Goal: Task Accomplishment & Management: Complete application form

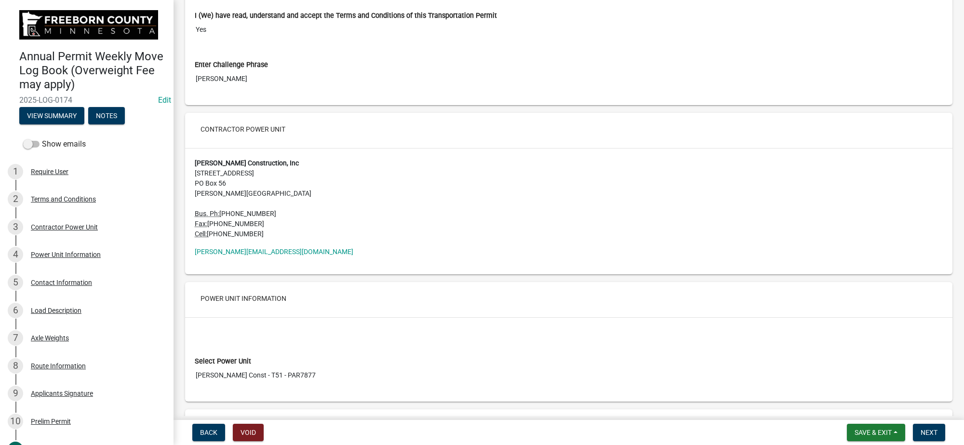
scroll to position [64, 0]
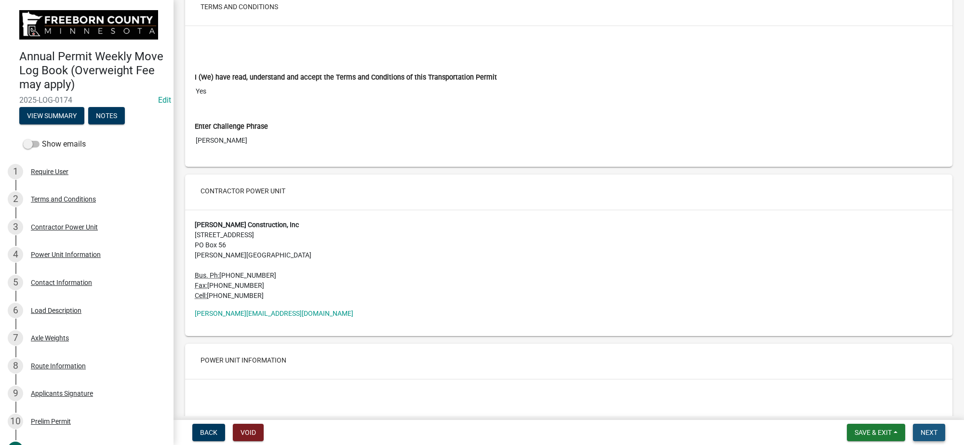
click at [939, 434] on button "Next" at bounding box center [929, 432] width 32 height 17
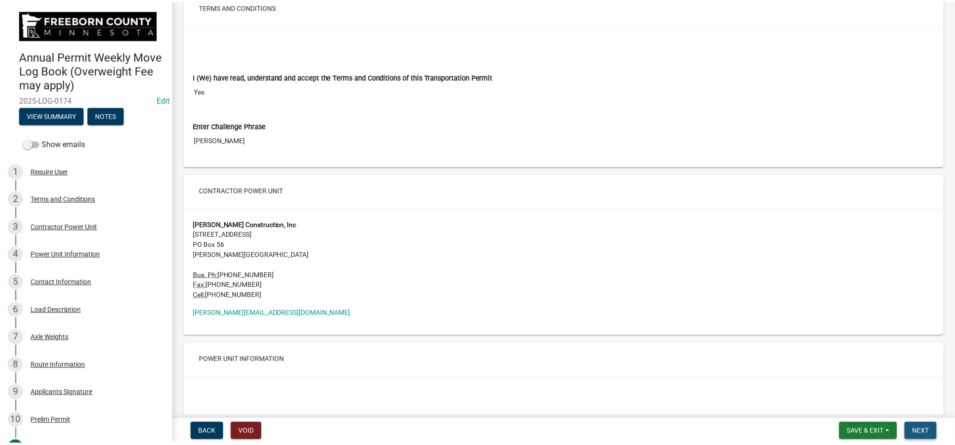
scroll to position [0, 0]
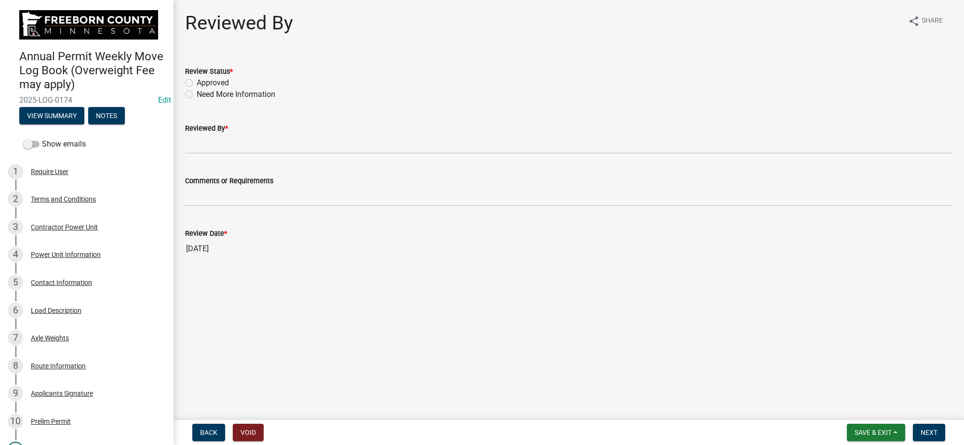
click at [231, 83] on div "Approved" at bounding box center [569, 83] width 768 height 12
click at [221, 85] on label "Approved" at bounding box center [213, 83] width 32 height 12
click at [203, 83] on input "Approved" at bounding box center [200, 80] width 6 height 6
radio input "true"
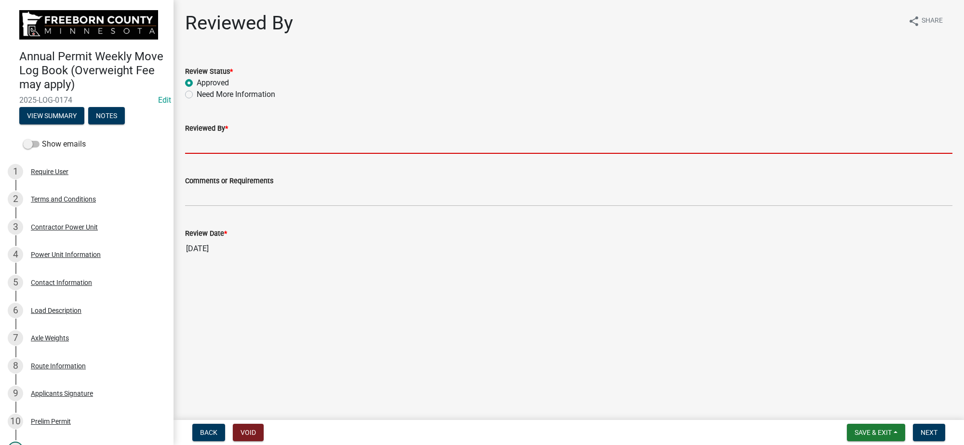
click at [249, 143] on input "Reviewed By *" at bounding box center [569, 144] width 768 height 20
type input "Kyle Njos"
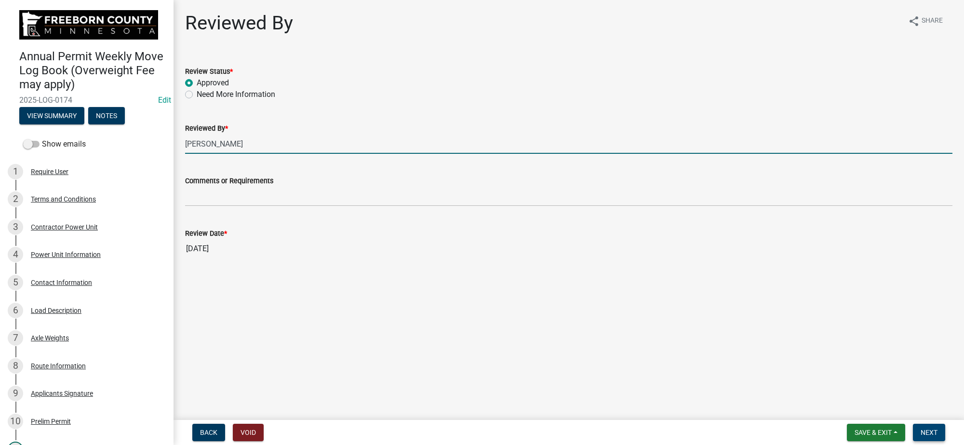
click at [924, 432] on span "Next" at bounding box center [929, 433] width 17 height 8
